Goal: Task Accomplishment & Management: Manage account settings

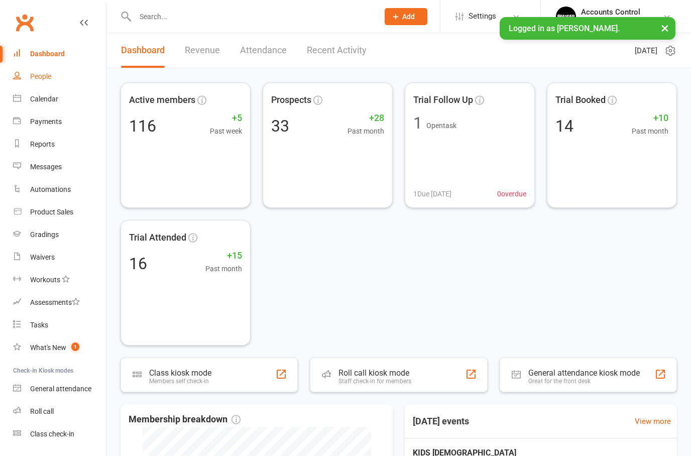
click at [31, 77] on div "People" at bounding box center [40, 76] width 21 height 8
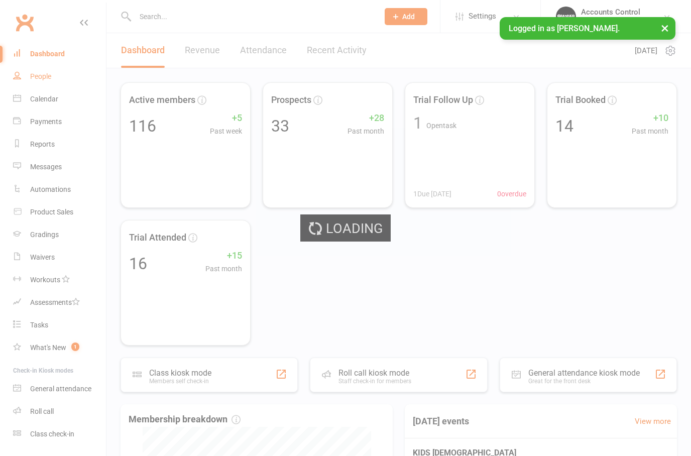
select select "100"
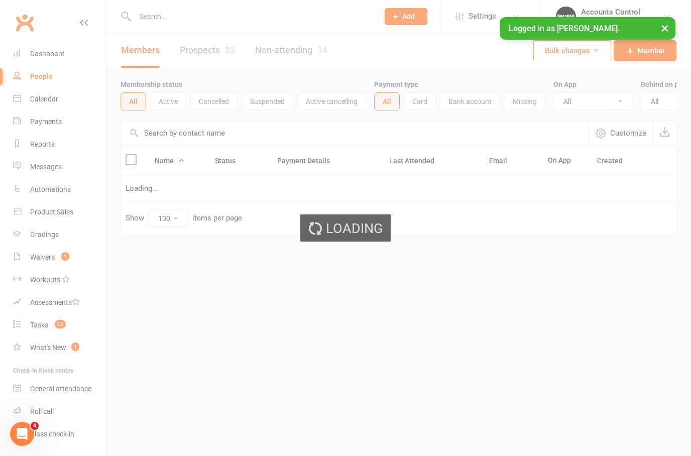
click at [206, 54] on div "Loading" at bounding box center [345, 228] width 691 height 456
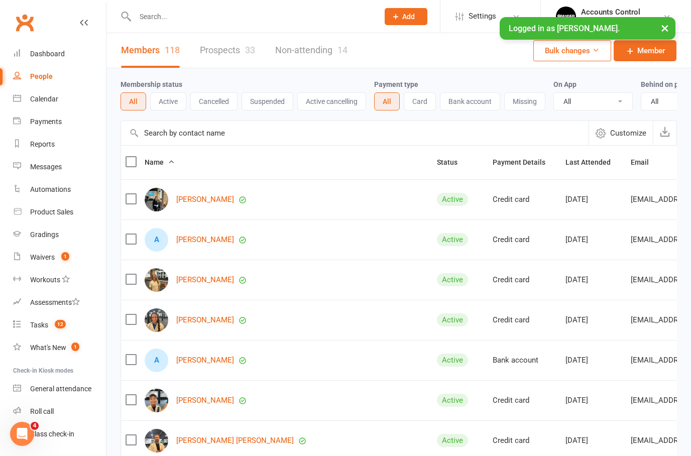
click at [204, 54] on link "Prospects 33" at bounding box center [227, 50] width 55 height 35
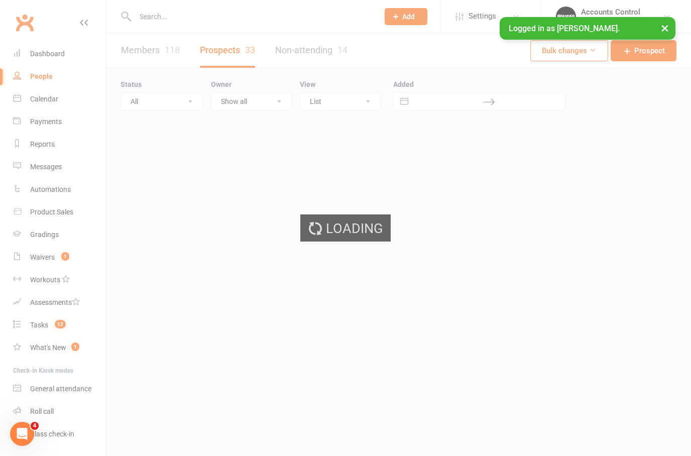
select select "100"
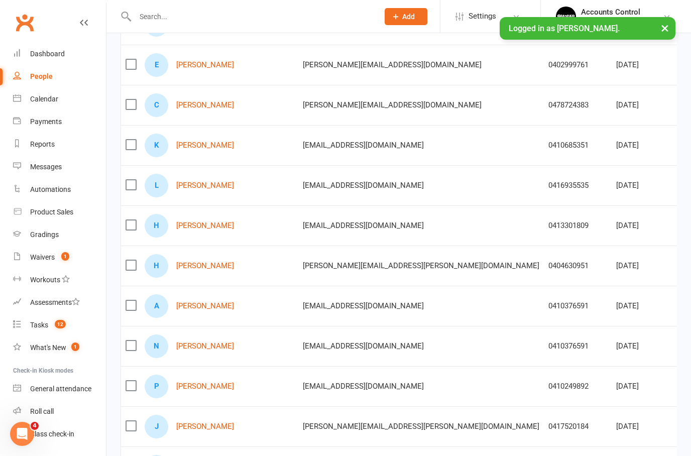
scroll to position [452, 0]
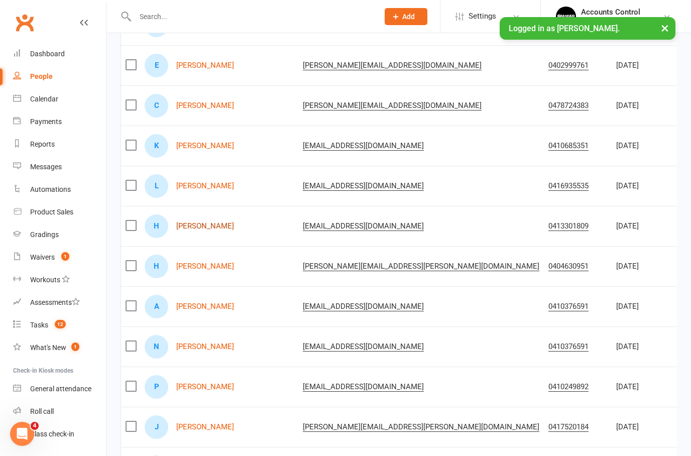
click at [193, 222] on link "[PERSON_NAME]" at bounding box center [205, 226] width 58 height 9
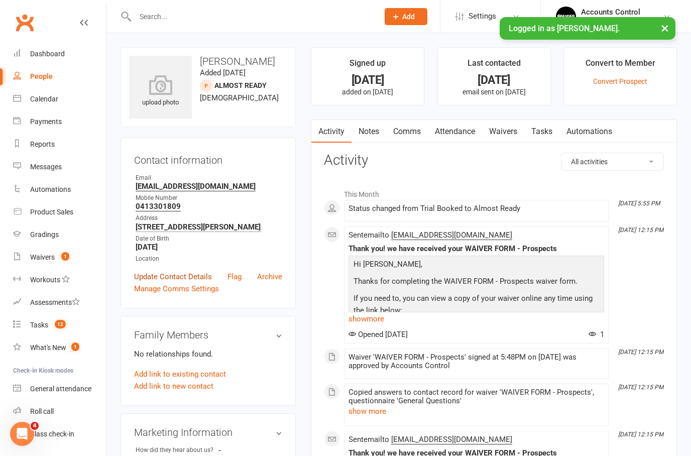
click at [178, 275] on link "Update Contact Details" at bounding box center [173, 277] width 78 height 12
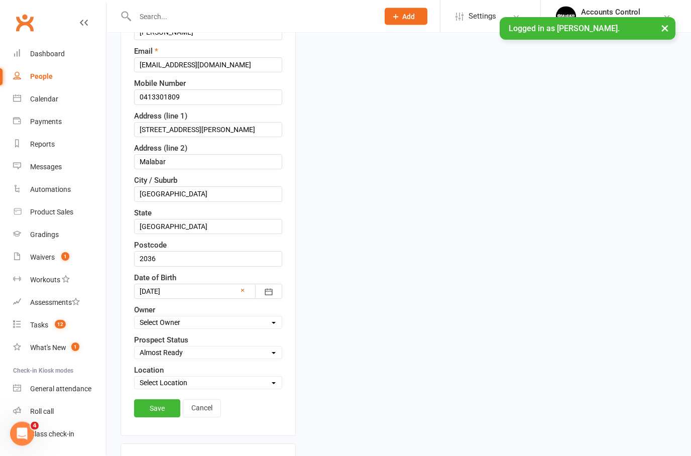
scroll to position [205, 0]
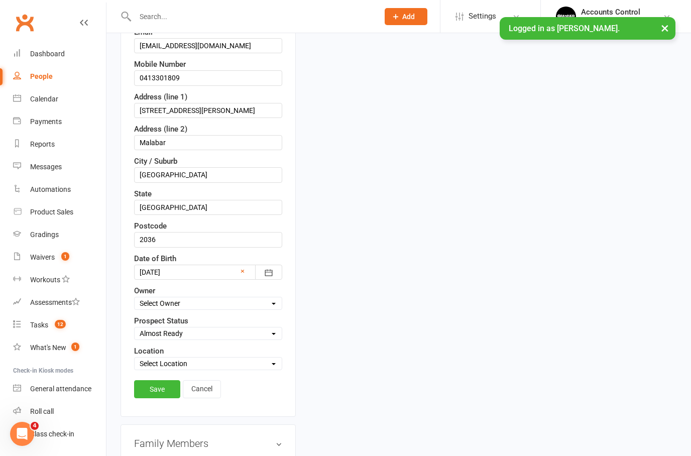
click at [253, 359] on select "Select Location Example Room (Rename me!) [GEOGRAPHIC_DATA]" at bounding box center [208, 363] width 147 height 11
click at [259, 335] on select "Select Initial Contact Follow-up Call Follow-up Email Almost Ready Not Ready No…" at bounding box center [208, 333] width 147 height 11
select select "Trial Attended"
click at [157, 388] on link "Save" at bounding box center [157, 389] width 46 height 18
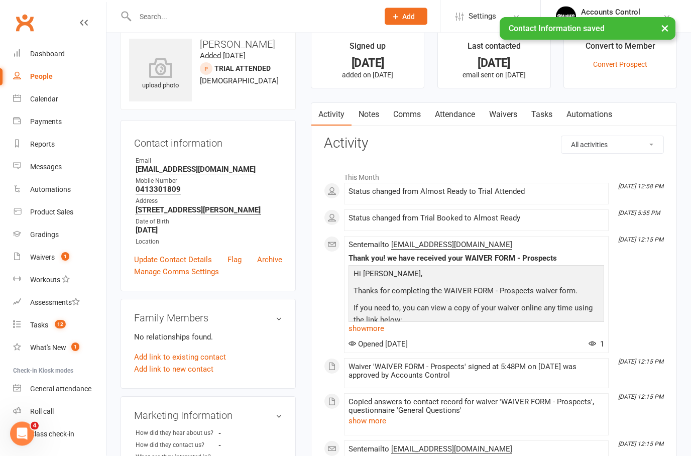
scroll to position [0, 0]
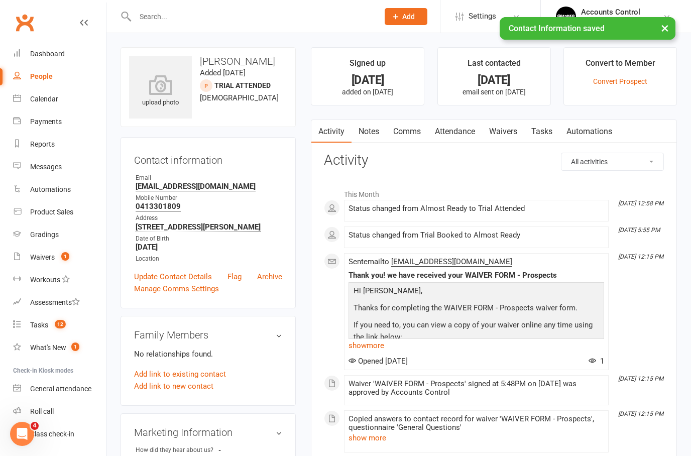
click at [503, 128] on link "Waivers" at bounding box center [503, 131] width 42 height 23
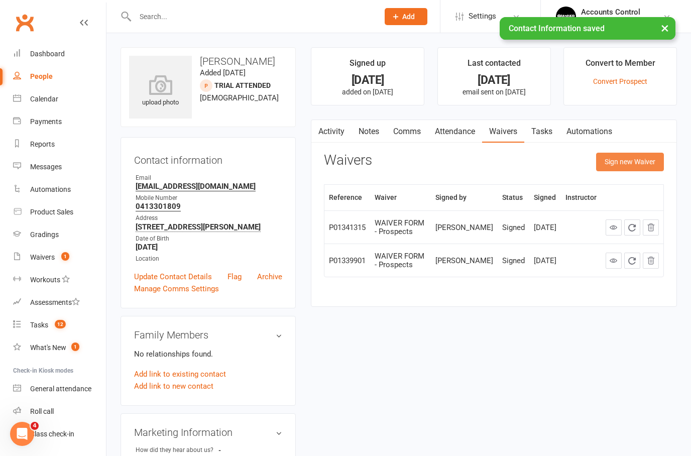
click at [638, 155] on button "Sign new Waiver" at bounding box center [630, 162] width 68 height 18
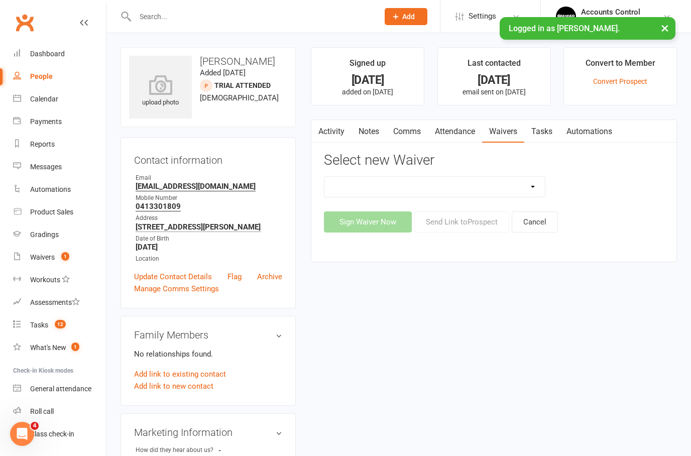
click at [542, 186] on select "EXCLUSIVE MEMBER OFFER FOUNDATION MEMBER PROMO Injury Reporting and Management …" at bounding box center [435, 187] width 221 height 20
click at [517, 178] on select "EXCLUSIVE MEMBER OFFER FOUNDATION MEMBER PROMO Injury Reporting and Management …" at bounding box center [435, 187] width 221 height 20
select select "14662"
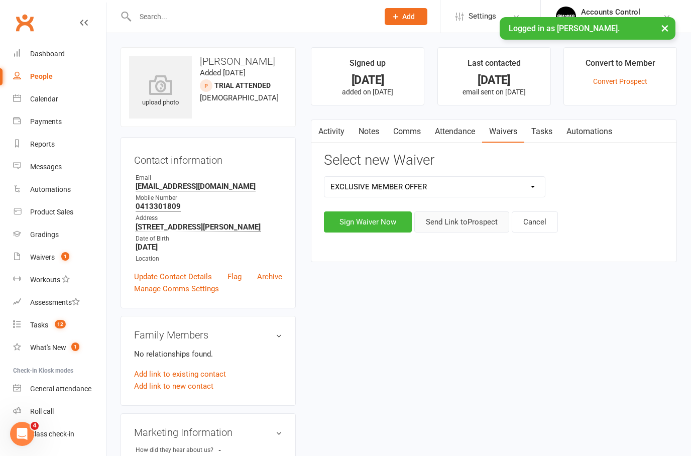
click at [462, 227] on button "Send Link to [GEOGRAPHIC_DATA]" at bounding box center [462, 222] width 95 height 21
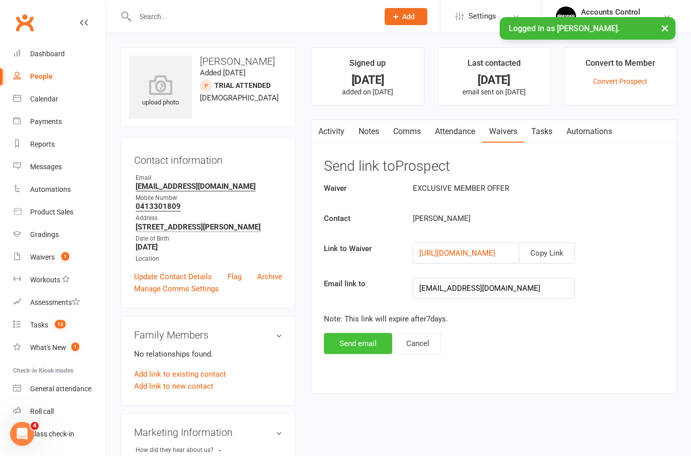
click at [358, 345] on button "Send email" at bounding box center [358, 343] width 68 height 21
